Goal: Transaction & Acquisition: Book appointment/travel/reservation

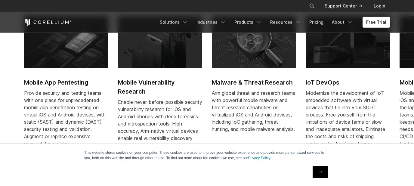
scroll to position [274, 0]
click at [83, 81] on h2 "Mobile App Pentesting" at bounding box center [66, 82] width 84 height 9
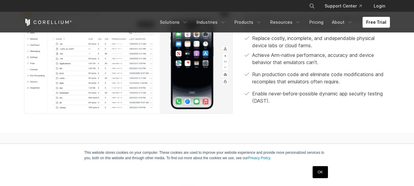
scroll to position [258, 0]
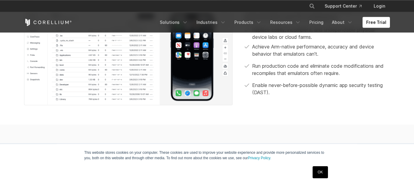
click at [314, 170] on link "OK" at bounding box center [319, 172] width 15 height 12
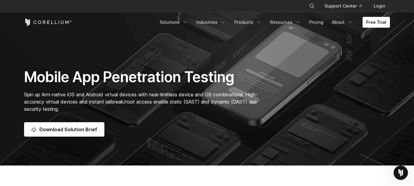
scroll to position [0, 0]
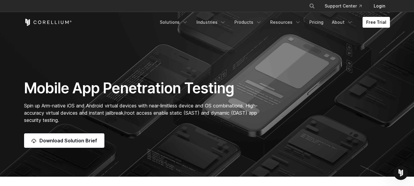
click at [376, 7] on link "Login" at bounding box center [379, 6] width 21 height 11
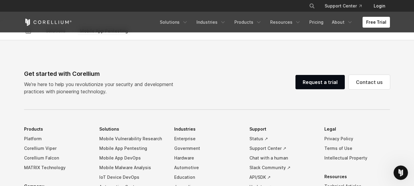
scroll to position [1787, 0]
click at [325, 81] on link "Request a trial" at bounding box center [319, 82] width 49 height 14
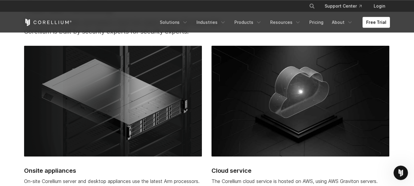
scroll to position [1485, 0]
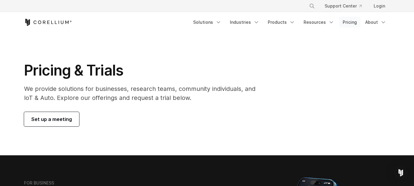
click at [355, 20] on link "Pricing" at bounding box center [349, 22] width 21 height 11
click at [46, 119] on span "Set up a meeting" at bounding box center [51, 118] width 41 height 7
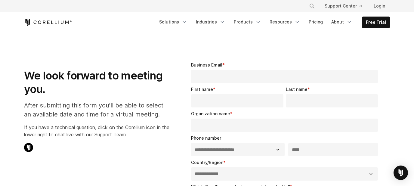
select select "**"
